Goal: Task Accomplishment & Management: Manage account settings

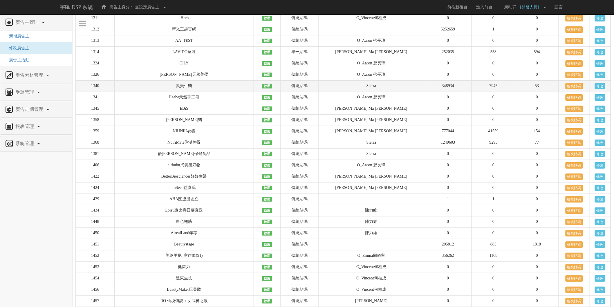
scroll to position [4643, 0]
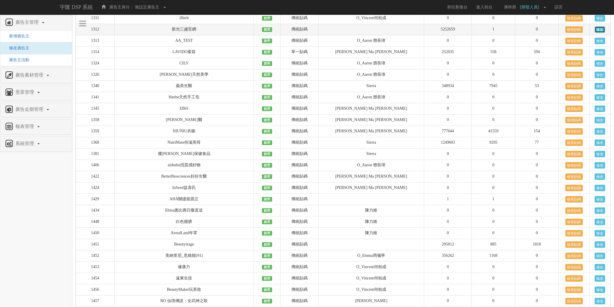
click at [596, 33] on link "修改" at bounding box center [600, 29] width 10 height 6
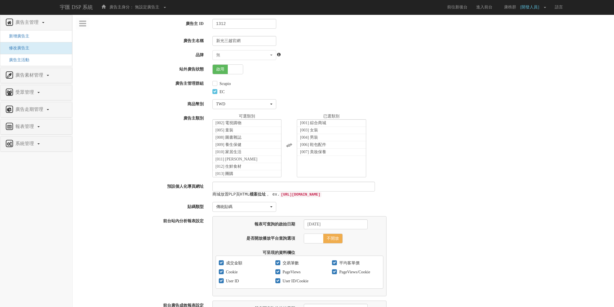
select select
click at [227, 70] on span "啟用" at bounding box center [220, 69] width 15 height 9
checkbox input "false"
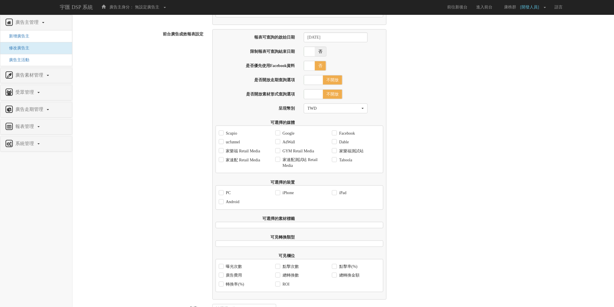
scroll to position [322, 0]
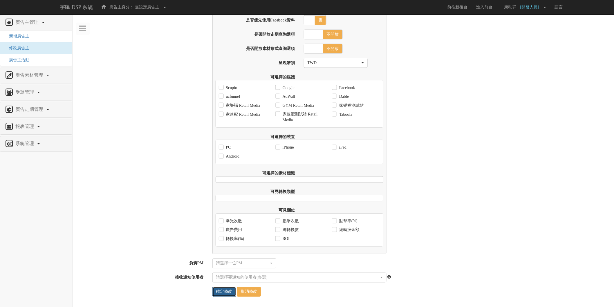
click at [227, 295] on input "確定修改" at bounding box center [224, 292] width 24 height 10
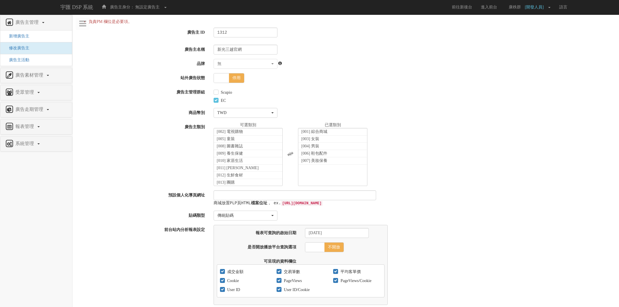
select select
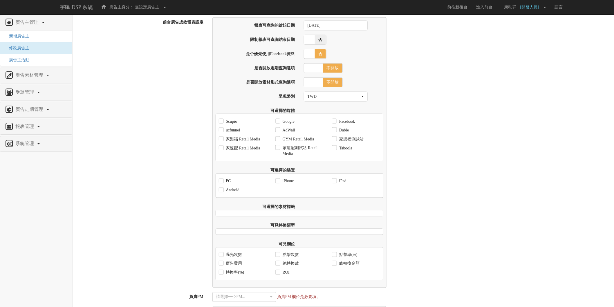
scroll to position [330, 0]
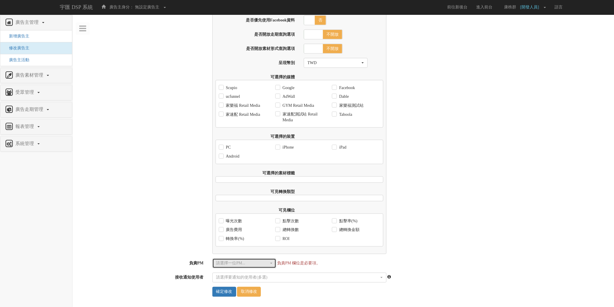
click at [268, 266] on div "請選擇一位PM..." at bounding box center [242, 264] width 53 height 6
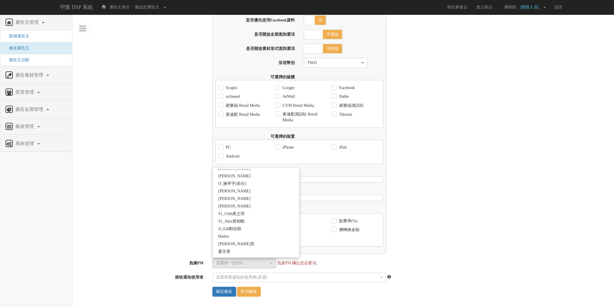
scroll to position [1027, 0]
click at [239, 260] on button "請選擇一位PM..." at bounding box center [244, 264] width 64 height 10
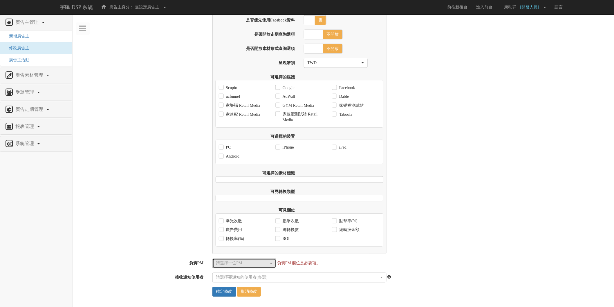
click at [250, 265] on div "請選擇一位PM..." at bounding box center [242, 264] width 53 height 6
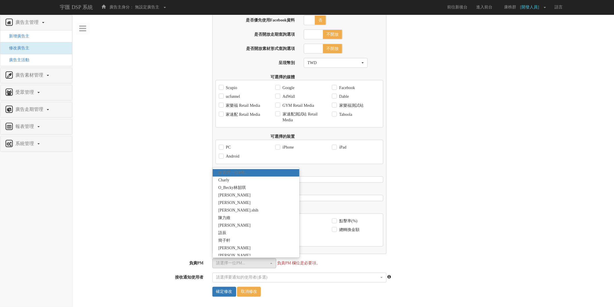
scroll to position [10, 0]
click at [53, 98] on div "受眾管理" at bounding box center [36, 92] width 72 height 15
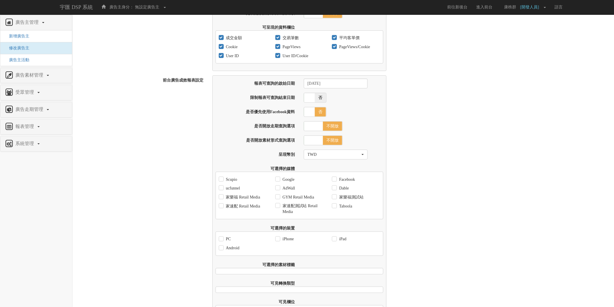
scroll to position [234, 0]
click at [21, 22] on span "廣告主管理" at bounding box center [28, 22] width 28 height 5
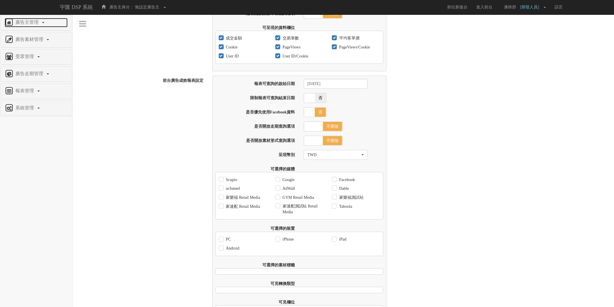
click at [25, 24] on span "廣告主管理" at bounding box center [28, 22] width 28 height 5
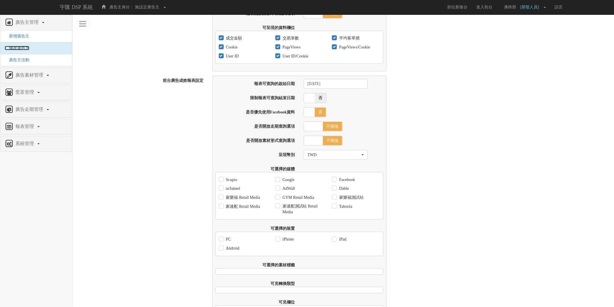
click at [20, 50] on span "修改廣告主" at bounding box center [17, 48] width 25 height 4
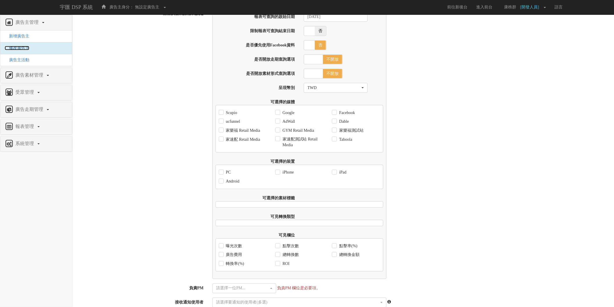
scroll to position [330, 0]
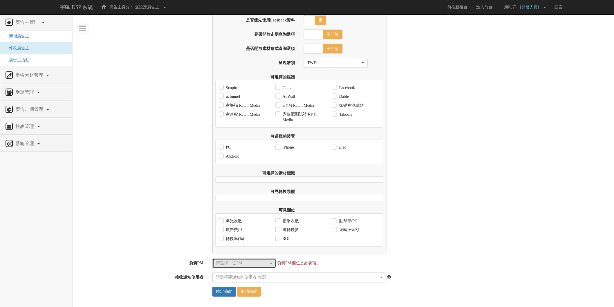
click at [250, 263] on div "請選擇一位PM..." at bounding box center [242, 264] width 53 height 6
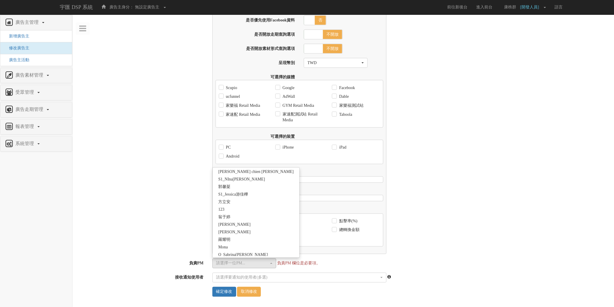
scroll to position [1027, 0]
click at [250, 236] on link "預設管理員" at bounding box center [256, 240] width 87 height 8
select select "f9677d6e-57db-4fd1-beb9-3ca57371231e"
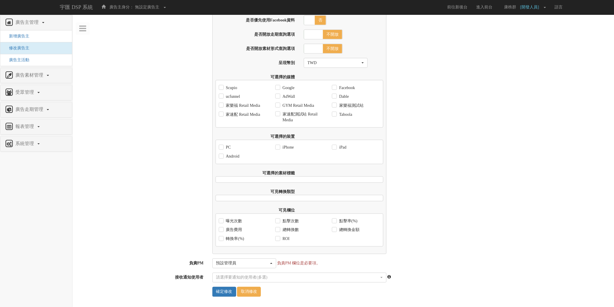
click at [138, 248] on div "前台廣告成效報表設定 報表可查詢的啟始日期 2017-09-01 限制報表可查詢結束日期 是 否 報表可查詢的結束日期 是否優先使用Facebook資料 是 …" at bounding box center [343, 119] width 541 height 270
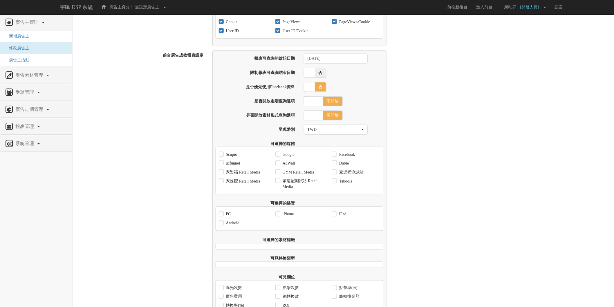
scroll to position [330, 0]
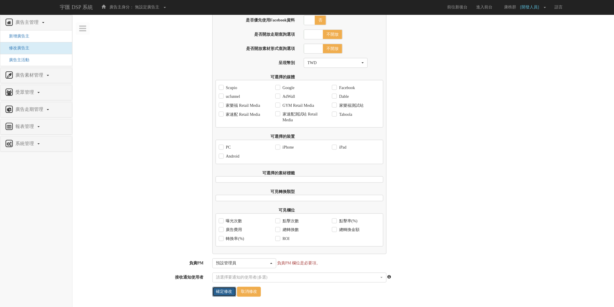
click at [222, 292] on input "確定修改" at bounding box center [224, 292] width 24 height 10
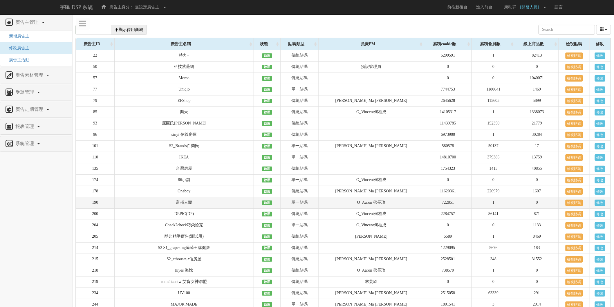
click at [365, 204] on td "O_Aaron 鄧長瑋" at bounding box center [371, 202] width 106 height 11
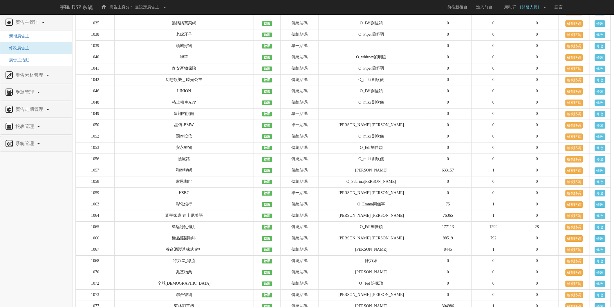
scroll to position [3704, 0]
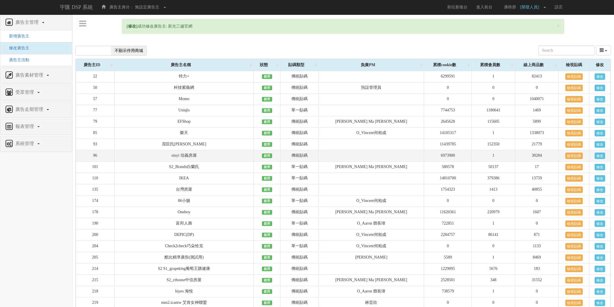
click at [241, 155] on td "sinyi 信義房屋" at bounding box center [183, 155] width 139 height 11
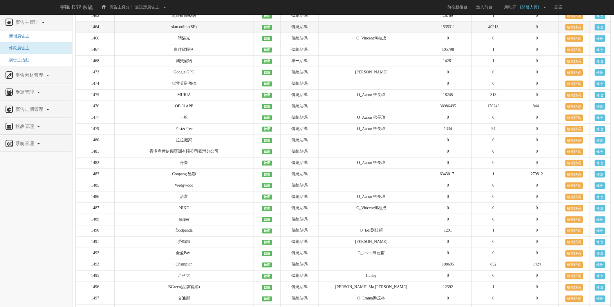
scroll to position [4829, 0]
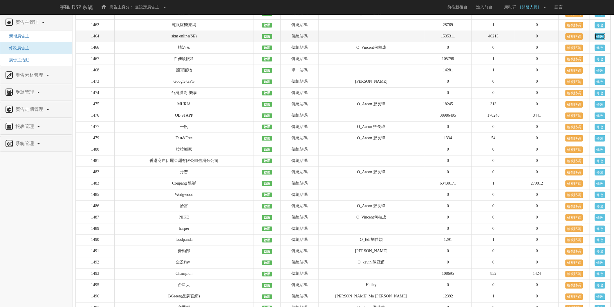
click at [599, 40] on link "修改" at bounding box center [600, 36] width 10 height 6
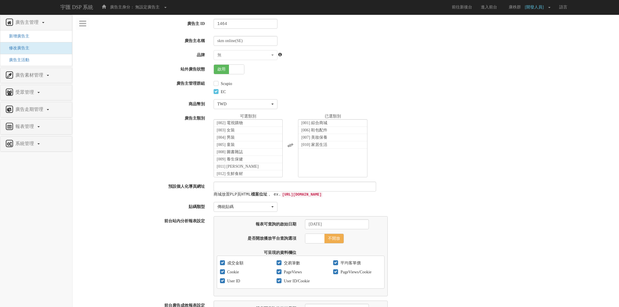
select select
click at [234, 72] on span at bounding box center [234, 69] width 15 height 9
checkbox input "false"
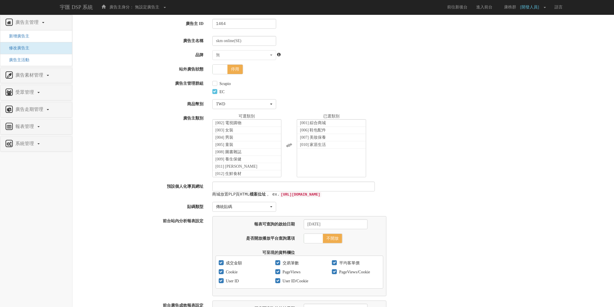
scroll to position [322, 0]
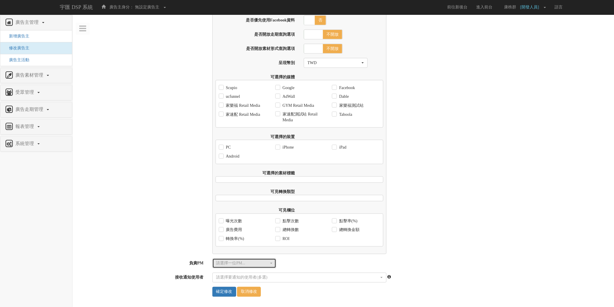
click at [257, 259] on button "請選擇一位PM..." at bounding box center [244, 264] width 64 height 10
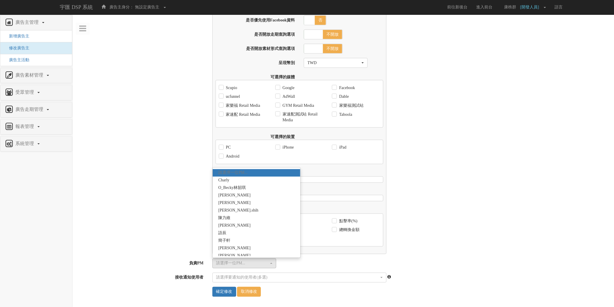
scroll to position [1027, 0]
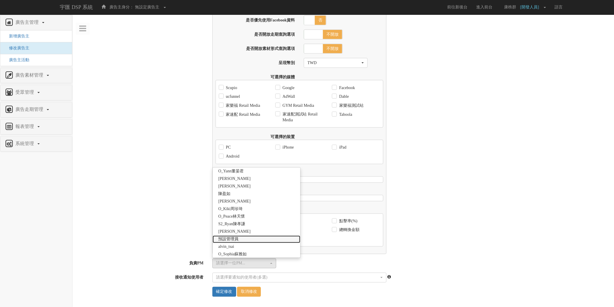
click at [254, 239] on link "預設管理員" at bounding box center [257, 240] width 88 height 8
select select "f9677d6e-57db-4fd1-beb9-3ca57371231e"
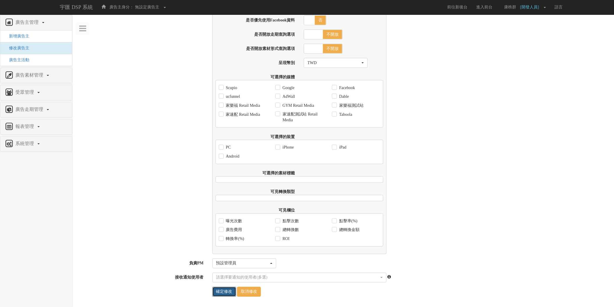
click at [221, 291] on input "確定修改" at bounding box center [224, 292] width 24 height 10
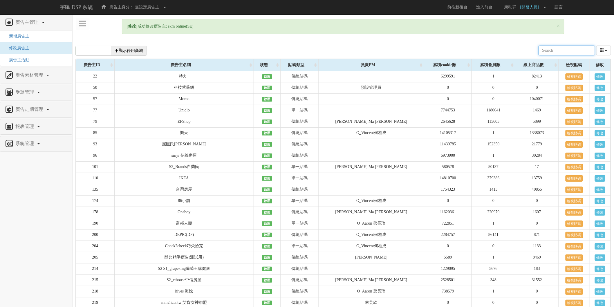
click at [229, 44] on div "顯示停用商城 不顯示停用商城 廣告主ID 貼碼類型 負責PM 累積cookie數 累積會員數 線上商品數" at bounding box center [343, 51] width 536 height 16
